Goal: Register for event/course

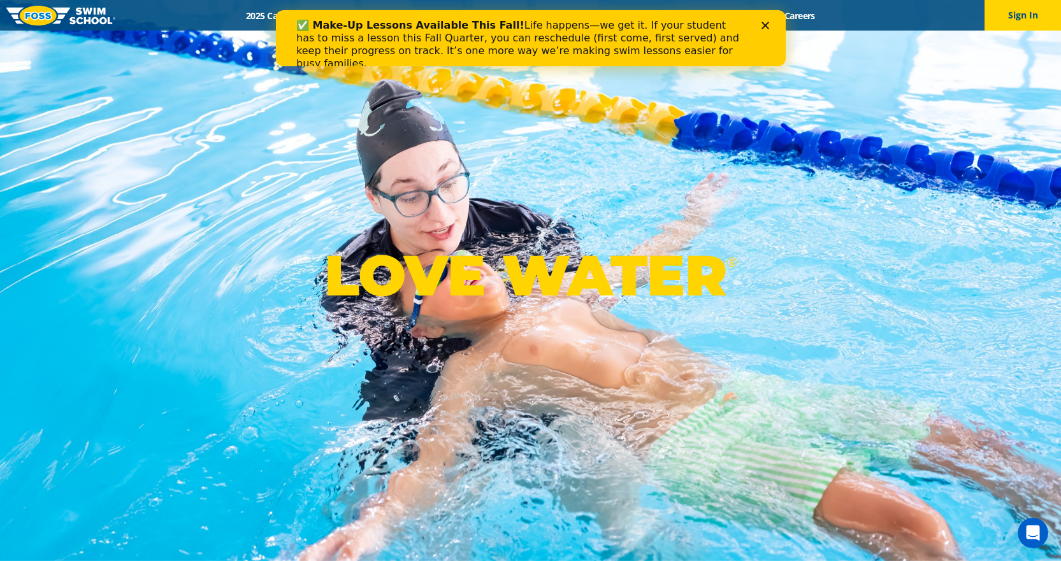
click at [770, 25] on div "Close" at bounding box center [767, 26] width 13 height 8
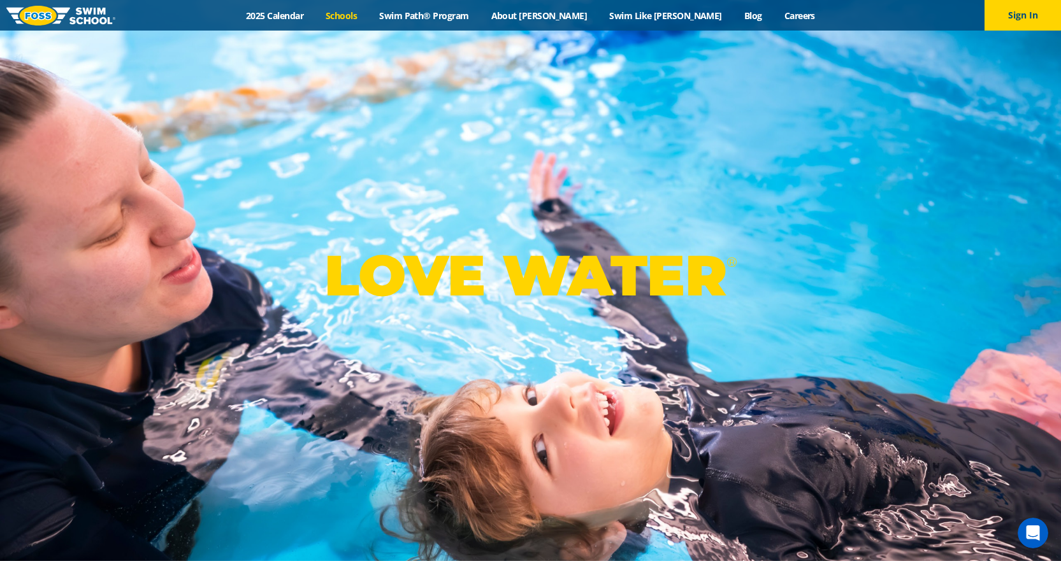
click at [368, 17] on link "Schools" at bounding box center [342, 16] width 54 height 12
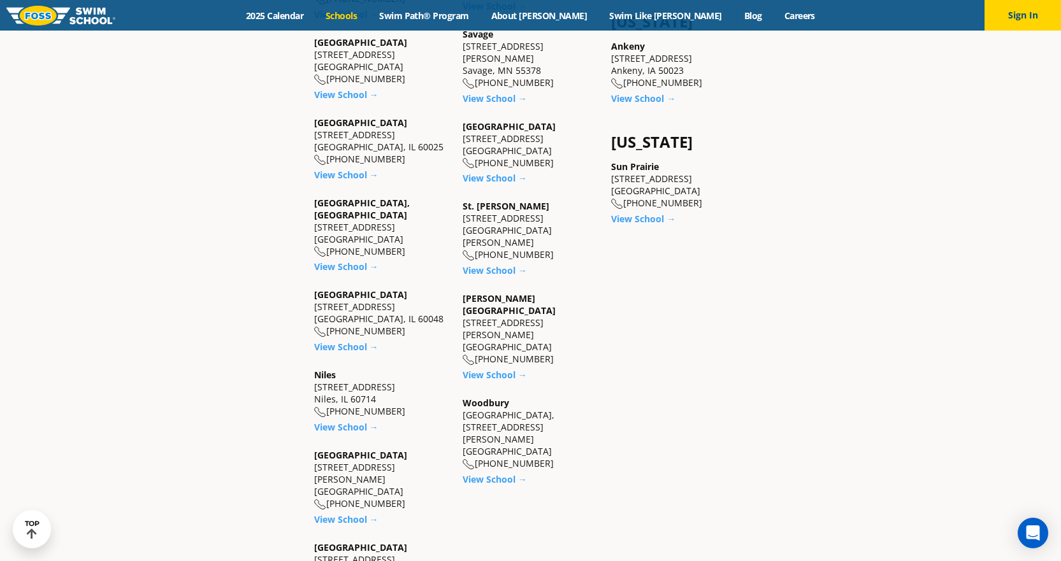
scroll to position [1147, 0]
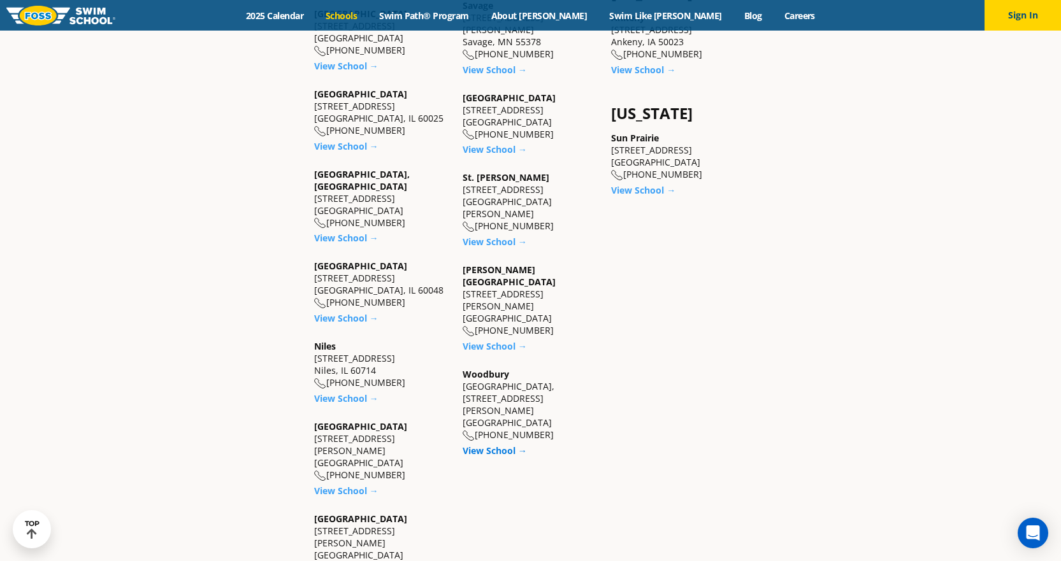
click at [489, 445] on link "View School →" at bounding box center [494, 451] width 64 height 12
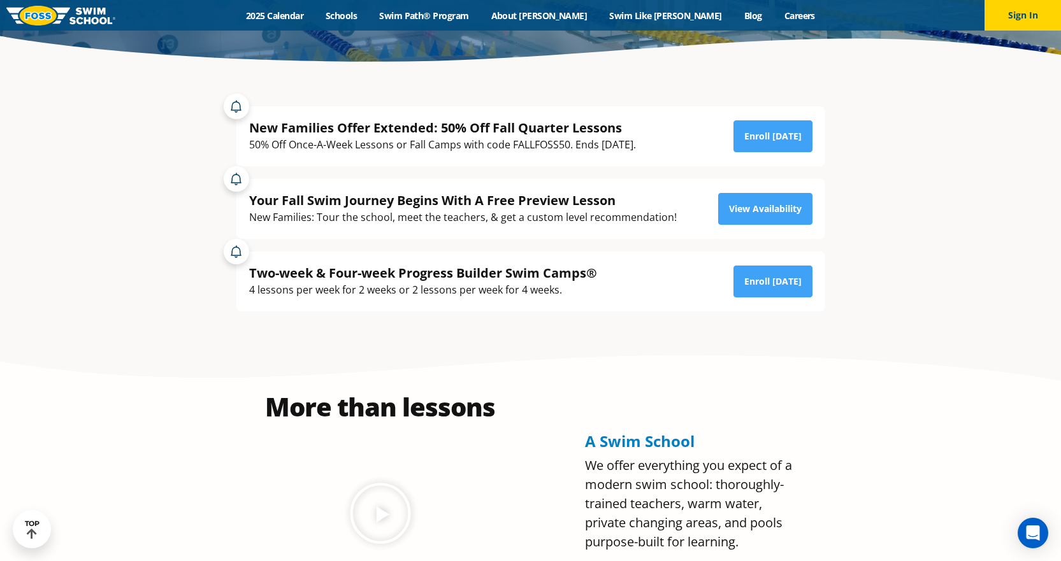
scroll to position [318, 0]
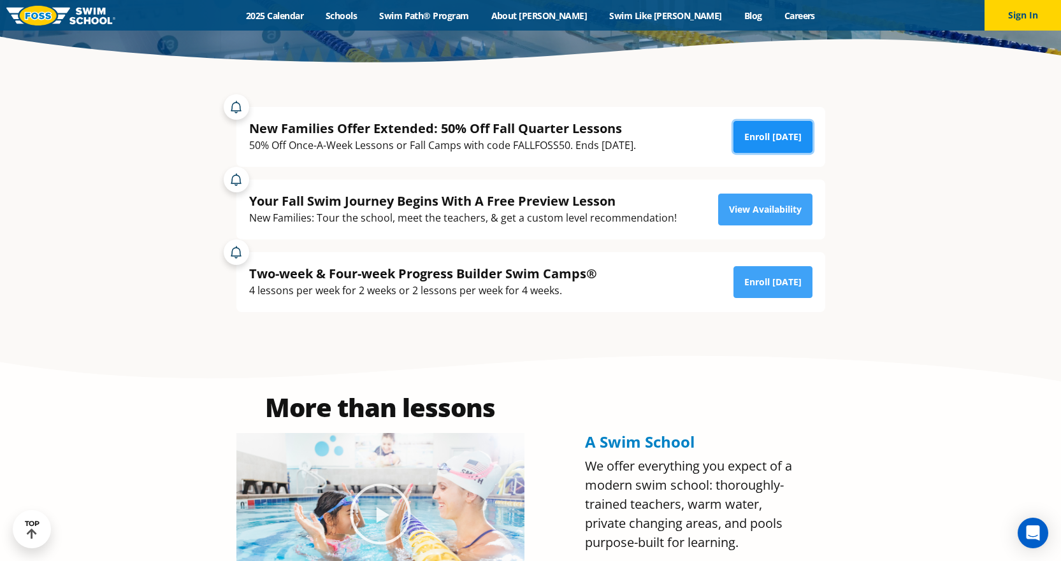
click at [760, 129] on link "Enroll Today" at bounding box center [772, 137] width 79 height 32
